Goal: Information Seeking & Learning: Learn about a topic

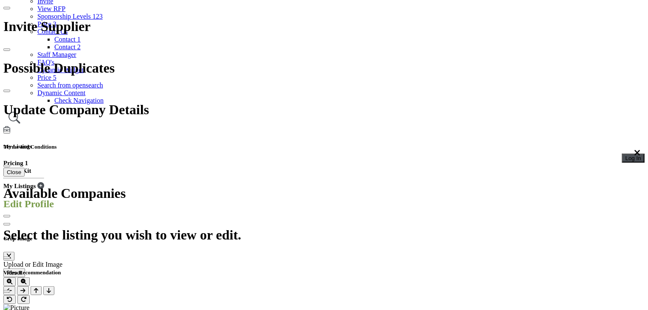
scroll to position [127, 0]
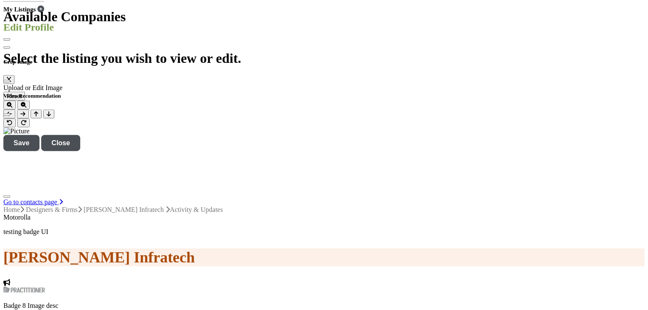
scroll to position [340, 0]
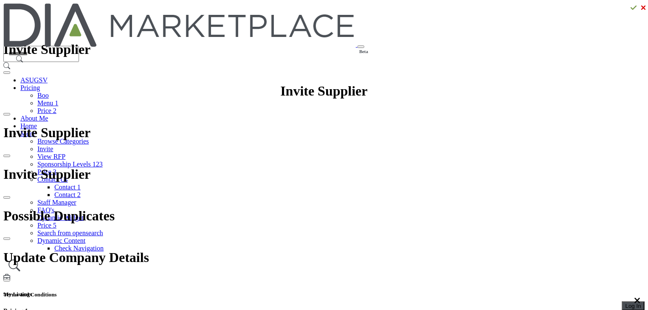
scroll to position [127, 0]
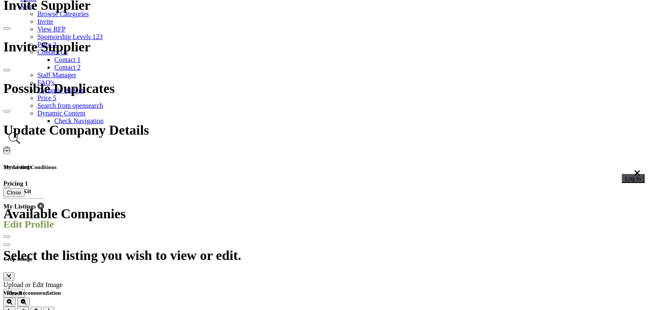
drag, startPoint x: 270, startPoint y: 152, endPoint x: 307, endPoint y: 152, distance: 37.4
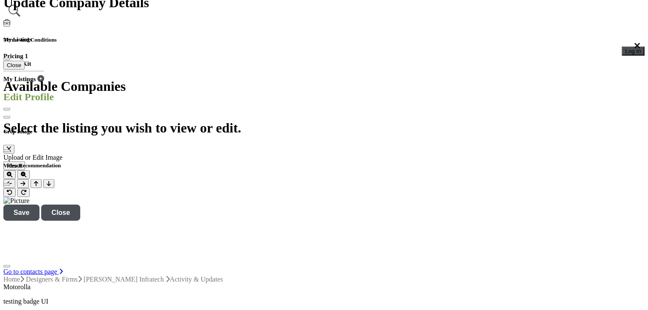
scroll to position [212, 0]
